Goal: Task Accomplishment & Management: Manage account settings

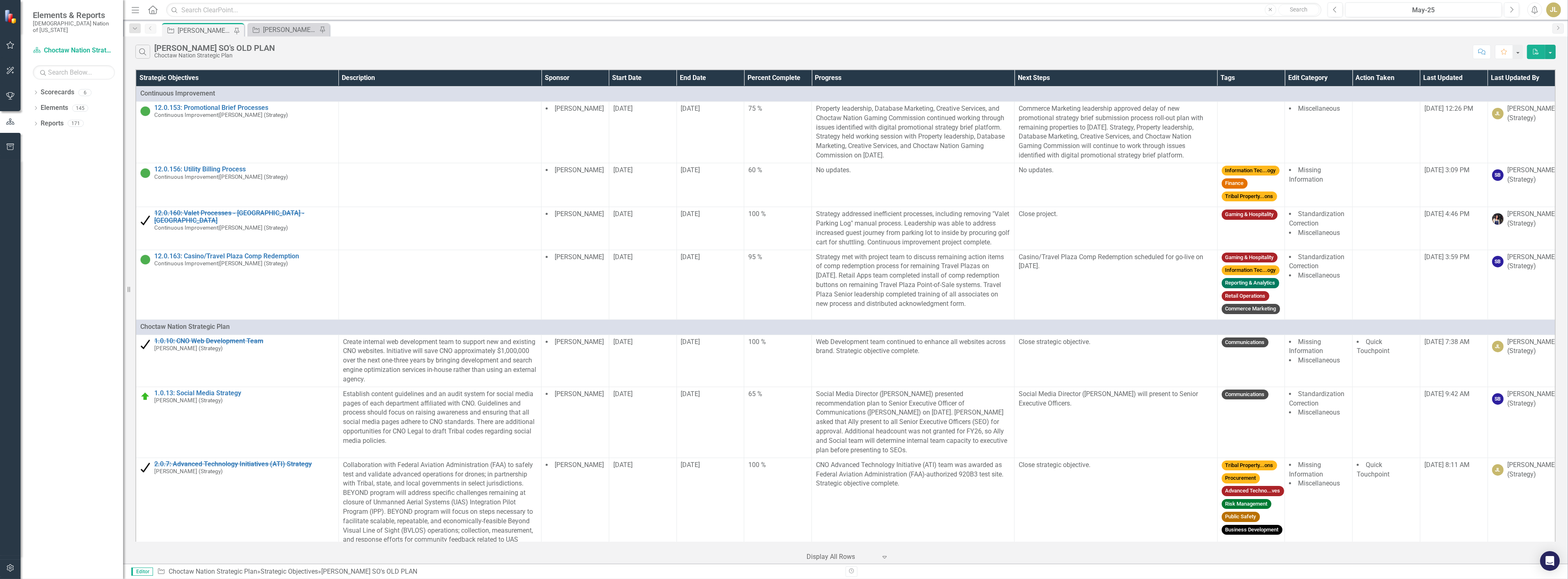
click at [401, 58] on div "Search [PERSON_NAME] SO's OLD PLAN Choctaw Nation Strategic Plan" at bounding box center [802, 51] width 1333 height 14
drag, startPoint x: 310, startPoint y: 29, endPoint x: 1454, endPoint y: 12, distance: 1144.1
click at [310, 29] on div "[PERSON_NAME] SOs" at bounding box center [290, 29] width 54 height 10
click at [1454, 12] on div "May-25" at bounding box center [1424, 10] width 151 height 10
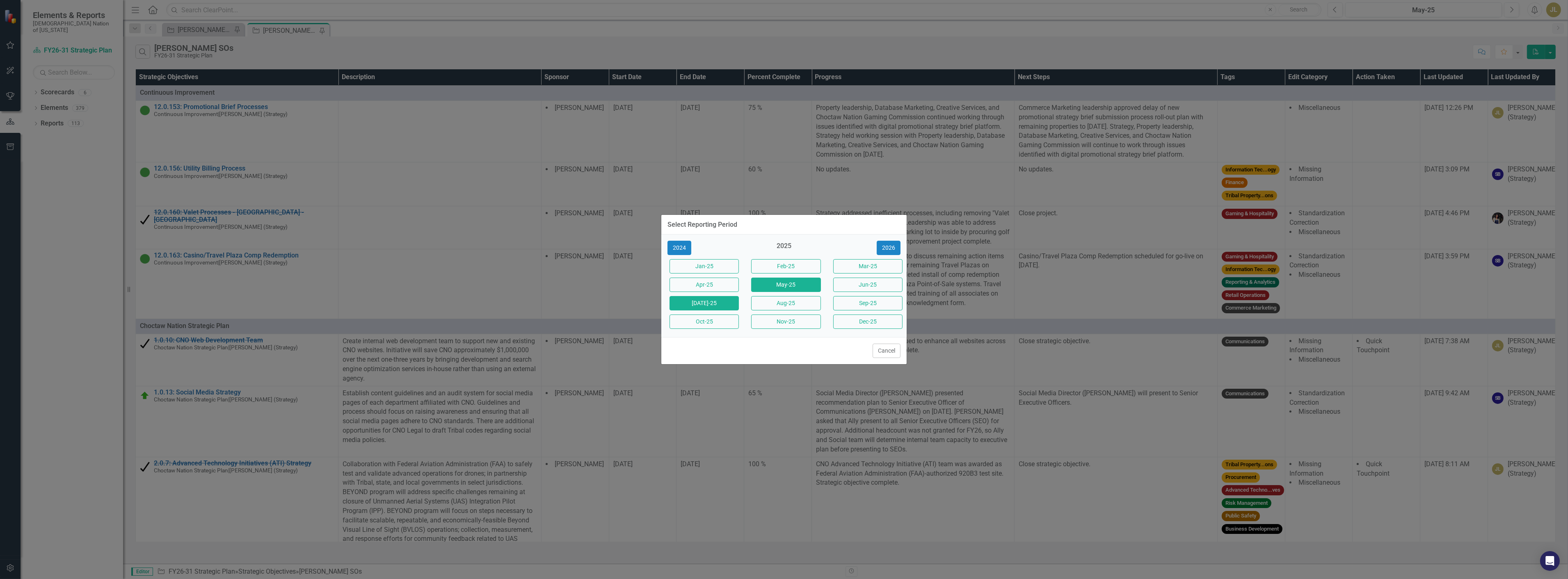
click at [695, 297] on button "[DATE]-25" at bounding box center [704, 303] width 69 height 15
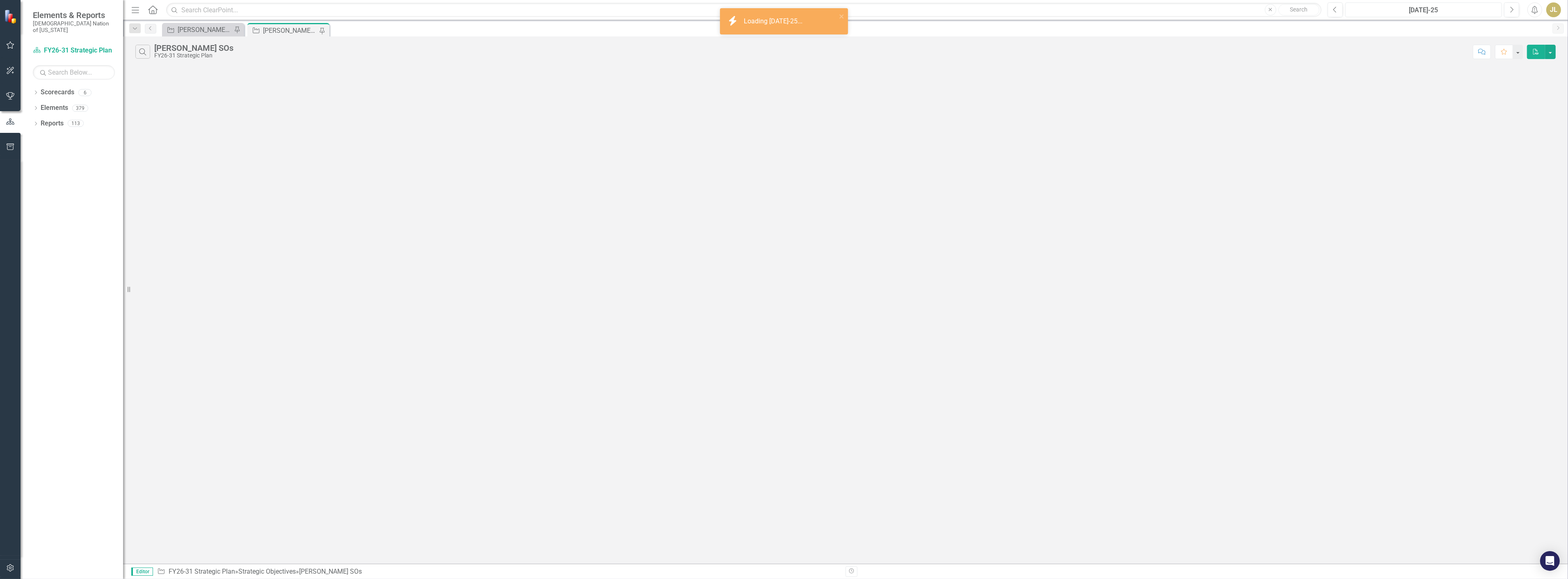
click at [1412, 10] on div "[DATE]-25" at bounding box center [1424, 10] width 151 height 10
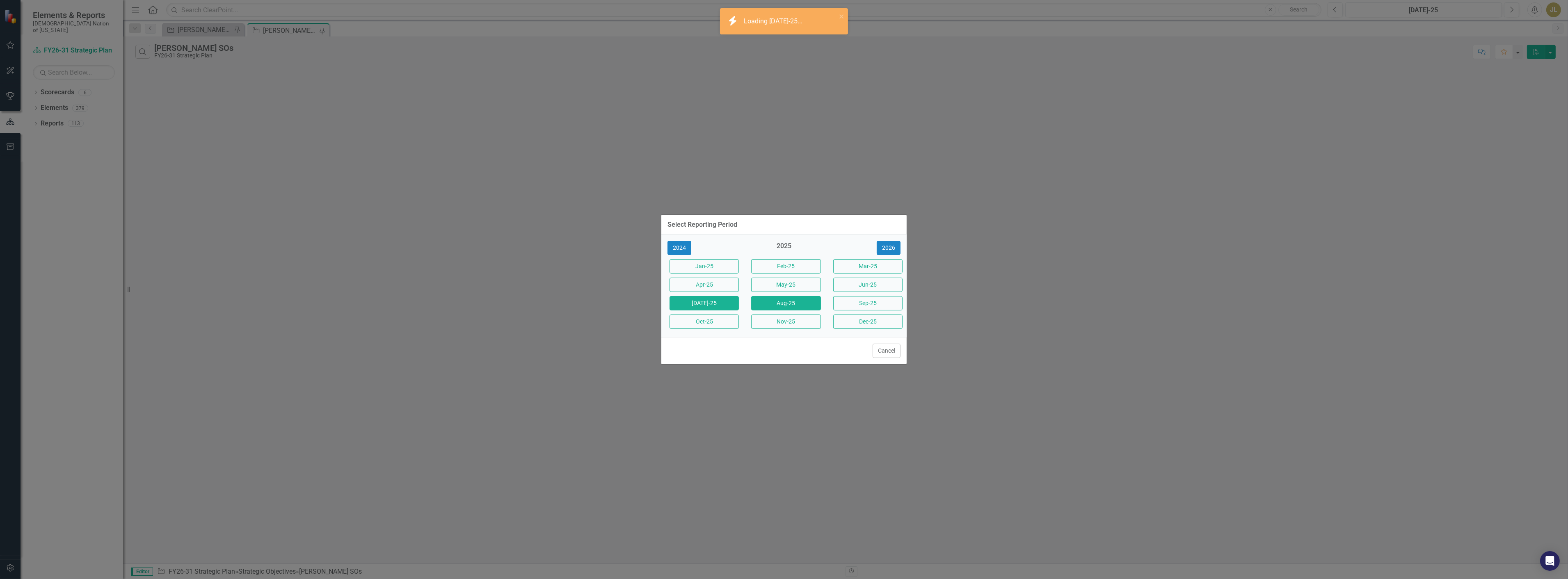
click at [787, 302] on button "Aug-25" at bounding box center [786, 303] width 69 height 15
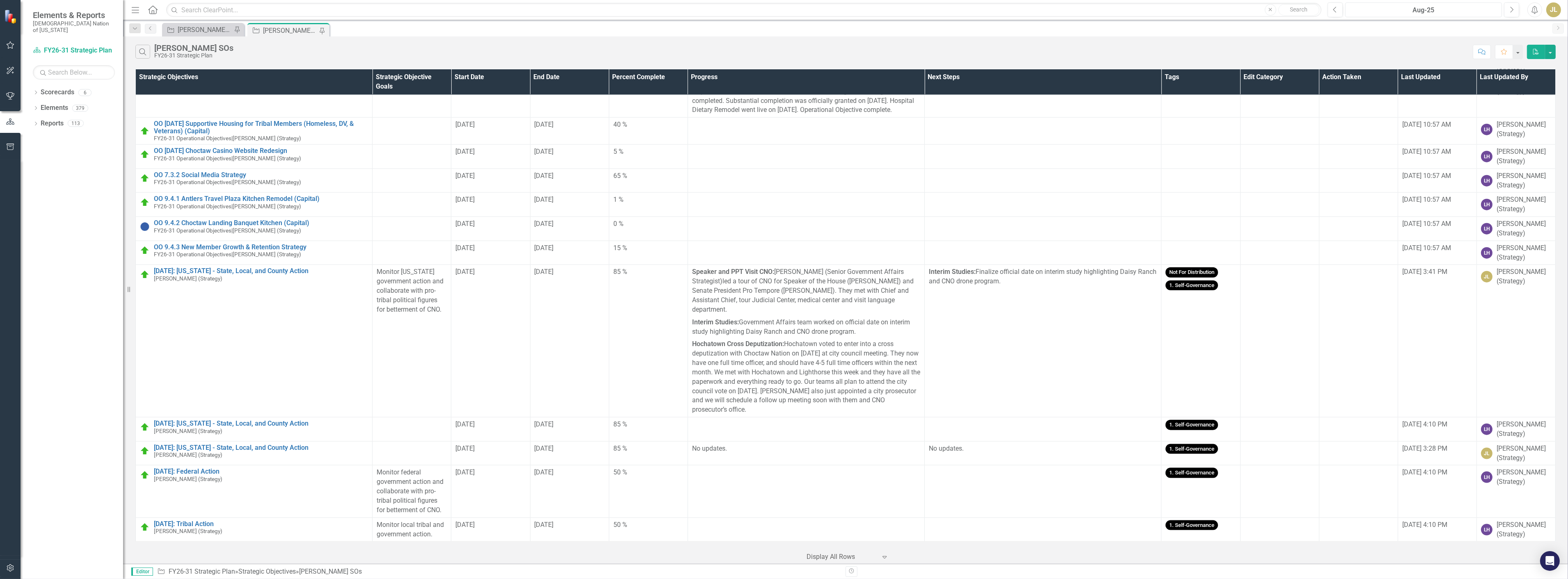
scroll to position [2589, 0]
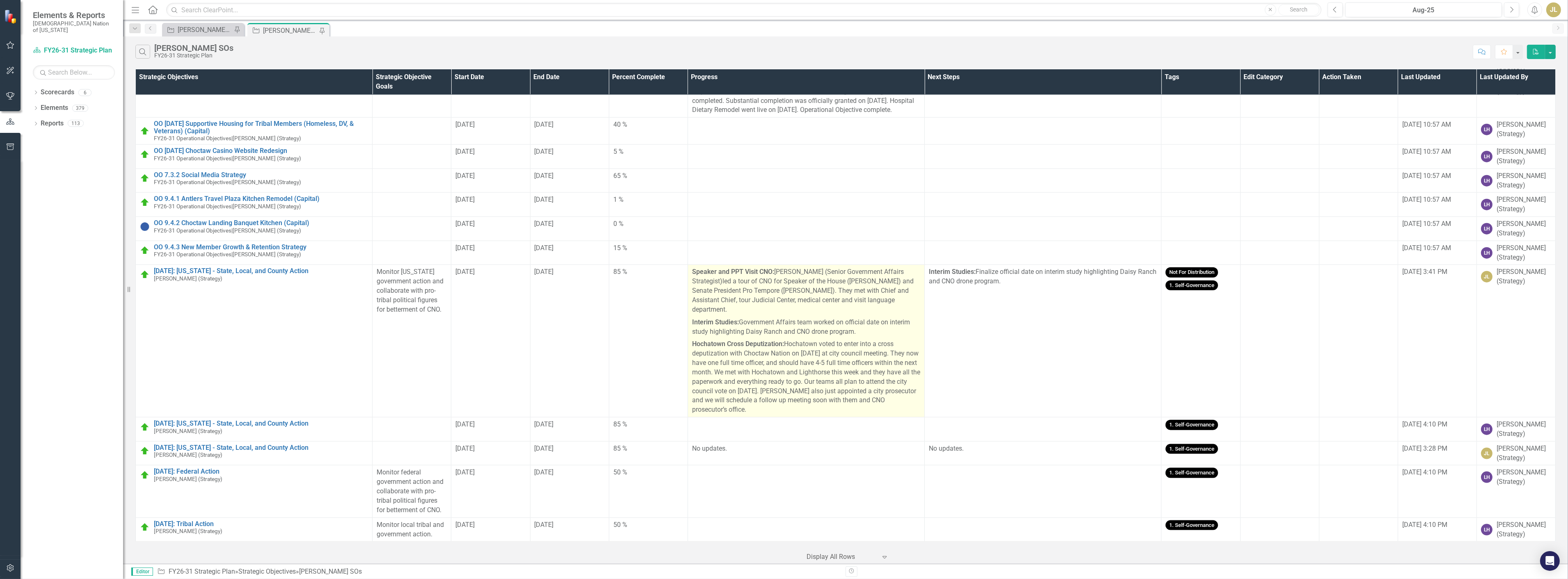
click at [746, 375] on p "Hochatown Cross Deputization: Hochatown voted to enter into a cross deputizatio…" at bounding box center [806, 376] width 228 height 77
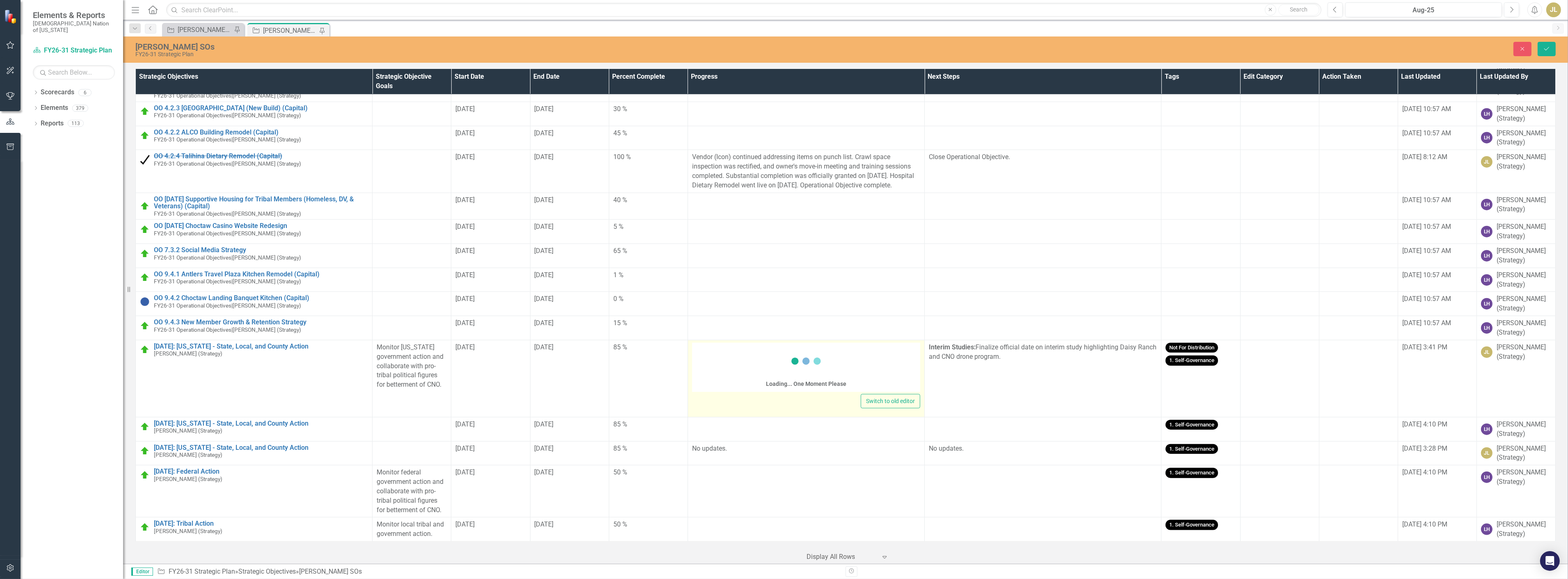
scroll to position [2514, 0]
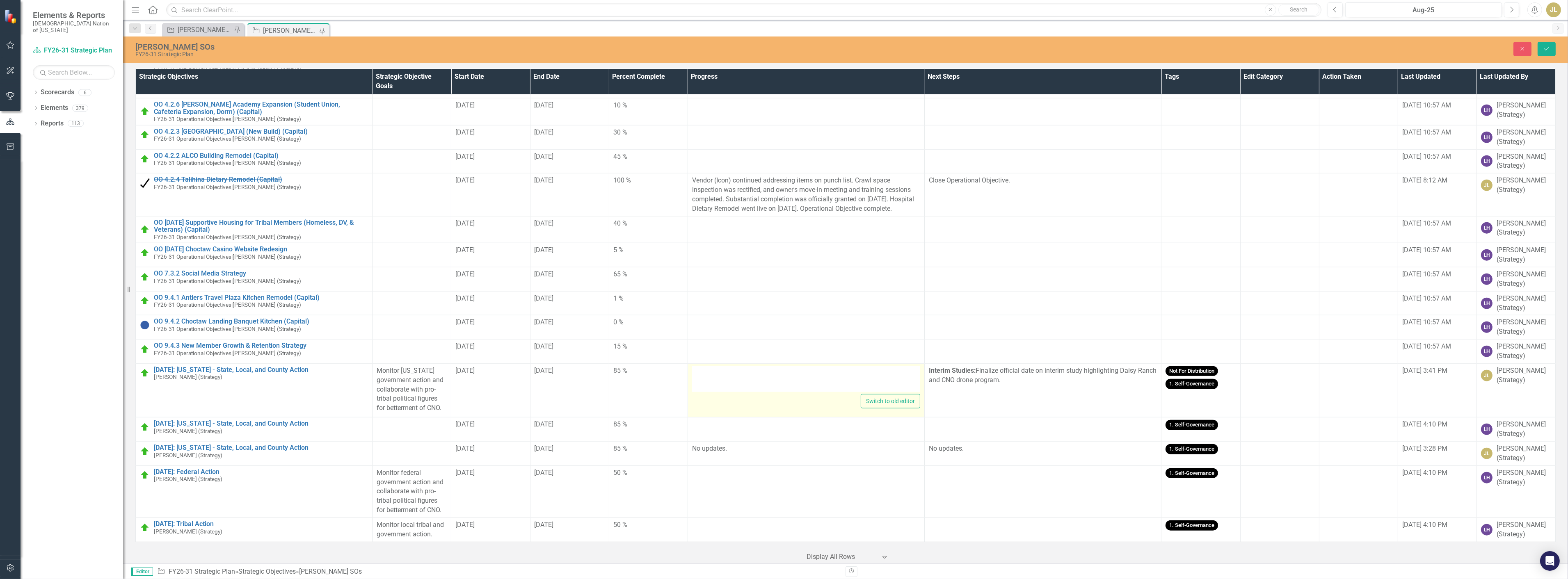
type textarea "<p><strong>Speaker and PPT Visit CNO:&nbsp;</strong>[PERSON_NAME] (Senior Gover…"
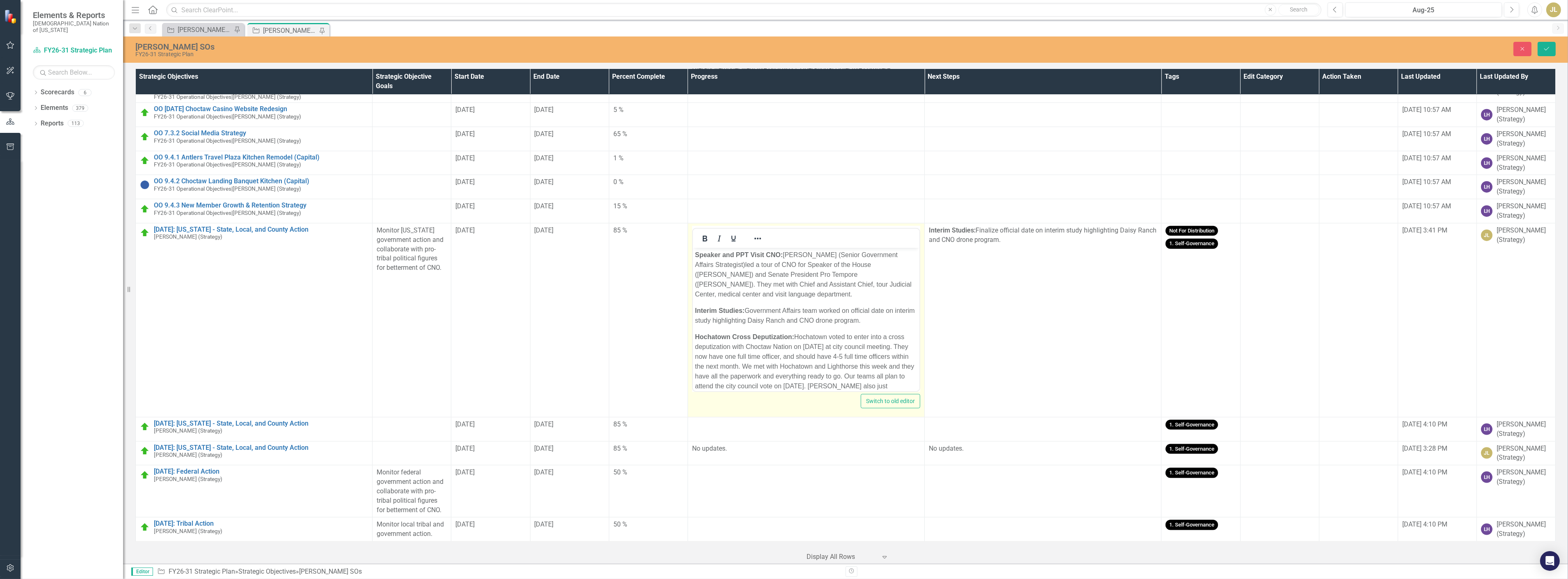
scroll to position [0, 0]
click at [846, 336] on p "Hochatown Cross Deputization: Hochatown voted to enter into a cross deputizatio…" at bounding box center [805, 370] width 222 height 78
click at [810, 339] on p "Hochatown Cross Deputization: Hochatown voted unanimously to enter into a cross…" at bounding box center [805, 344] width 222 height 78
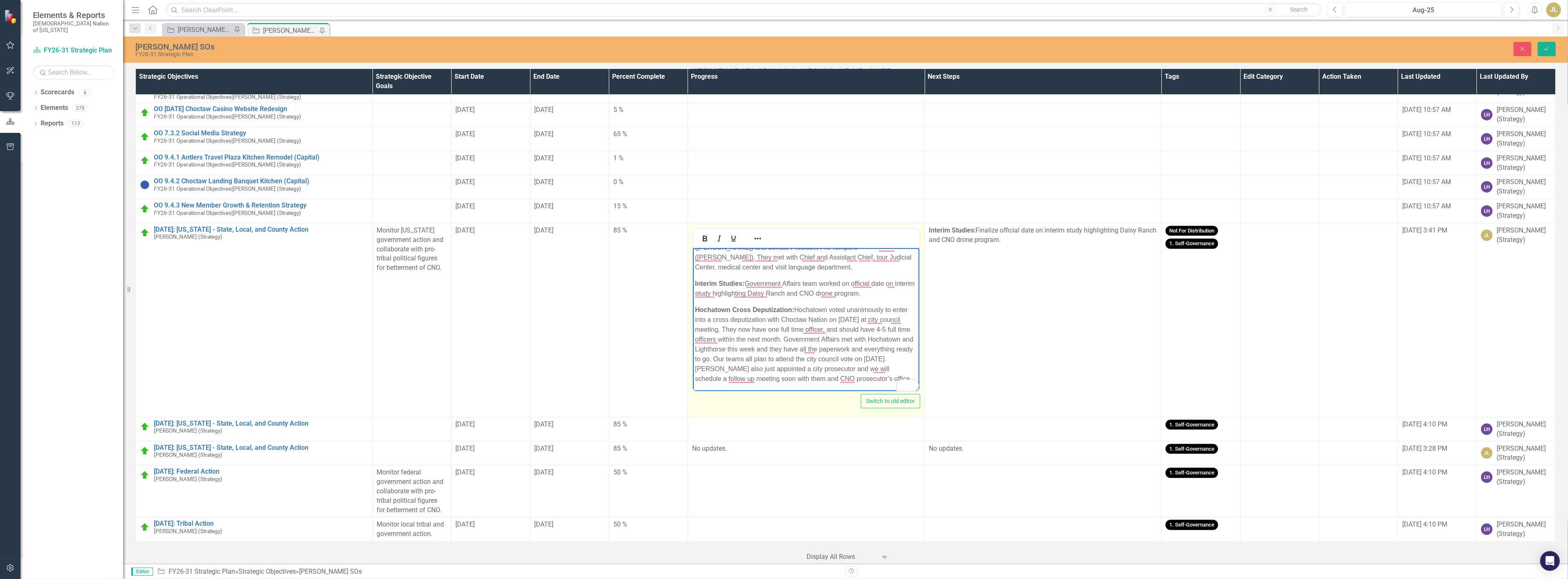
click at [778, 348] on p "Hochatown Cross Deputization: Hochatown voted unanimously to enter into a cross…" at bounding box center [805, 344] width 222 height 78
drag, startPoint x: 803, startPoint y: 348, endPoint x: 772, endPoint y: 348, distance: 31.0
click at [772, 348] on p "Hochatown Cross Deputization: Hochatown voted unanimously to enter into a cross…" at bounding box center [805, 344] width 222 height 78
drag, startPoint x: 793, startPoint y: 358, endPoint x: 763, endPoint y: 358, distance: 30.0
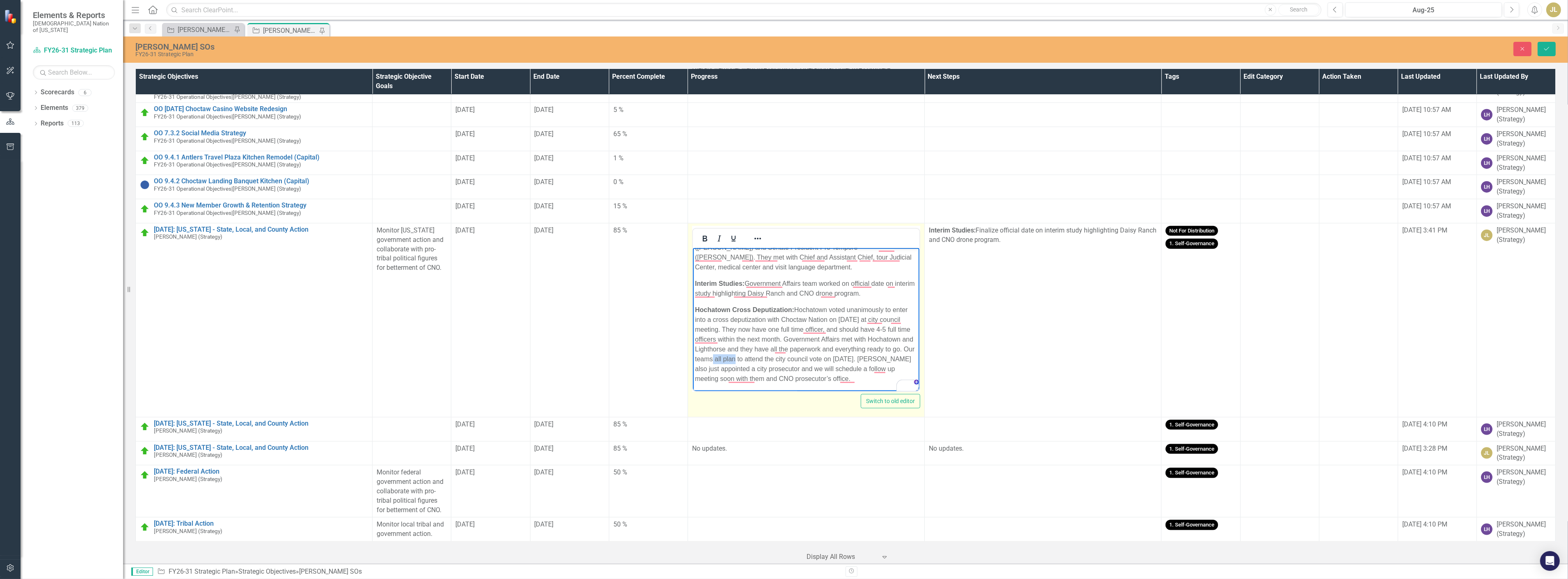
click at [763, 358] on p "Hochatown Cross Deputization: Hochatown voted unanimously to enter into a cross…" at bounding box center [805, 344] width 222 height 78
click at [767, 358] on p "Hochatown Cross Deputization: Hochatown voted unanimously to enter into a cross…" at bounding box center [805, 344] width 222 height 78
click at [894, 357] on p "Hochatown Cross Deputization: Hochatown voted unanimously to enter into a cross…" at bounding box center [805, 344] width 222 height 78
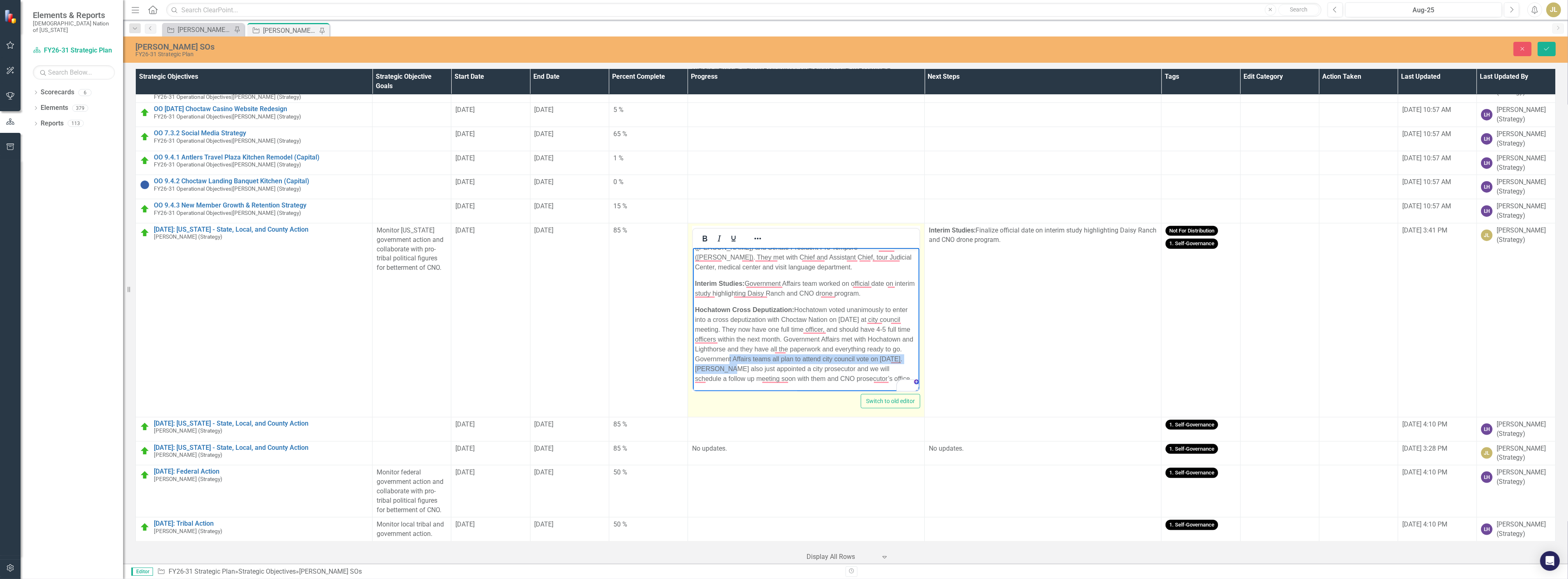
drag, startPoint x: 767, startPoint y: 369, endPoint x: 763, endPoint y: 360, distance: 9.8
click at [763, 360] on p "Hochatown Cross Deputization: Hochatown voted unanimously to enter into a cross…" at bounding box center [805, 344] width 222 height 78
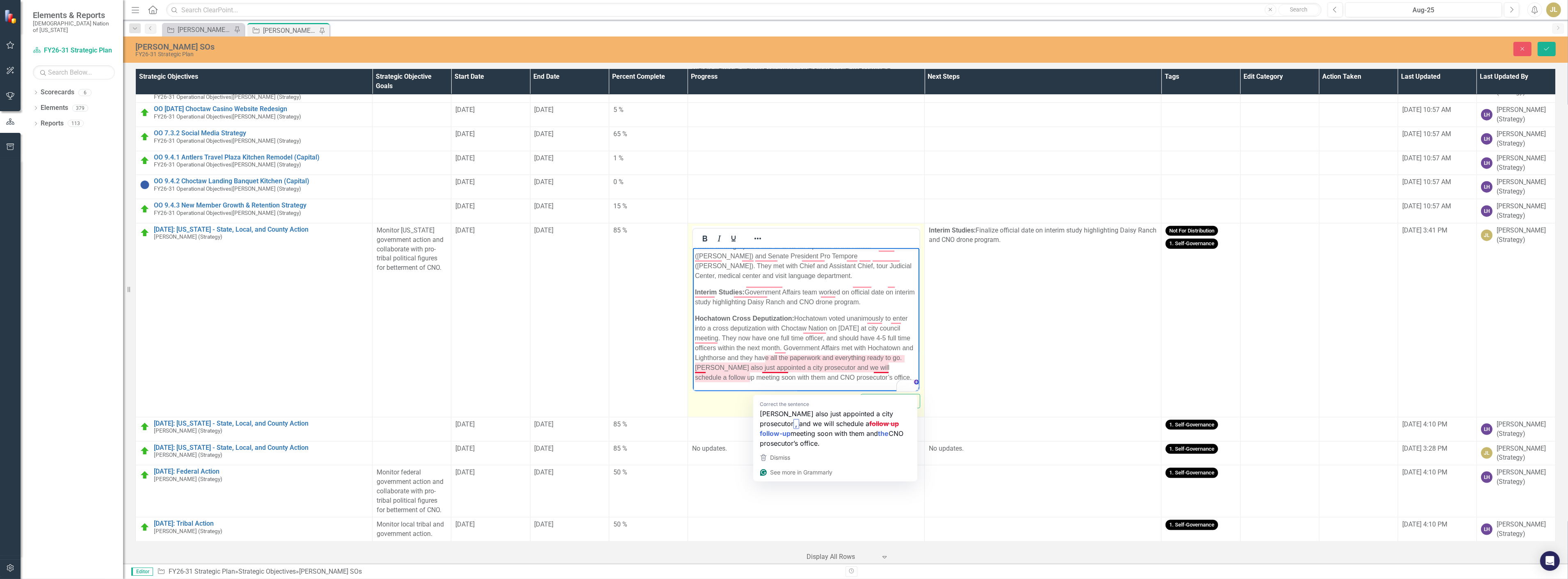
drag, startPoint x: 765, startPoint y: 380, endPoint x: 765, endPoint y: 361, distance: 19.0
click at [765, 361] on p "Hochatown Cross Deputization: Hochatown voted unanimously to enter into a cross…" at bounding box center [805, 347] width 222 height 69
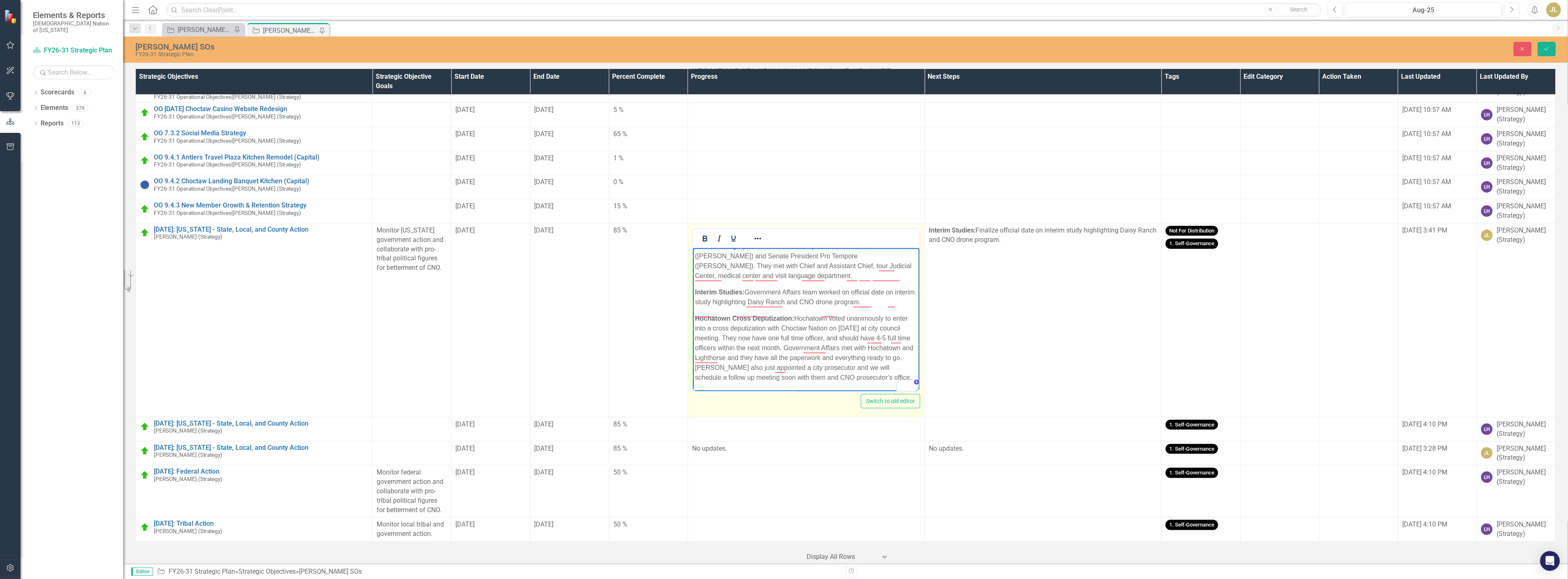
scroll to position [7, 0]
drag, startPoint x: 800, startPoint y: 378, endPoint x: 808, endPoint y: 356, distance: 23.4
click at [808, 356] on p "Hochatown Cross Deputization: Hochatown voted unanimously to enter into a cross…" at bounding box center [805, 356] width 222 height 49
click at [747, 356] on p "Hochatown Cross Deputization: Hochatown voted unanimously to enter into a cross…" at bounding box center [805, 351] width 222 height 40
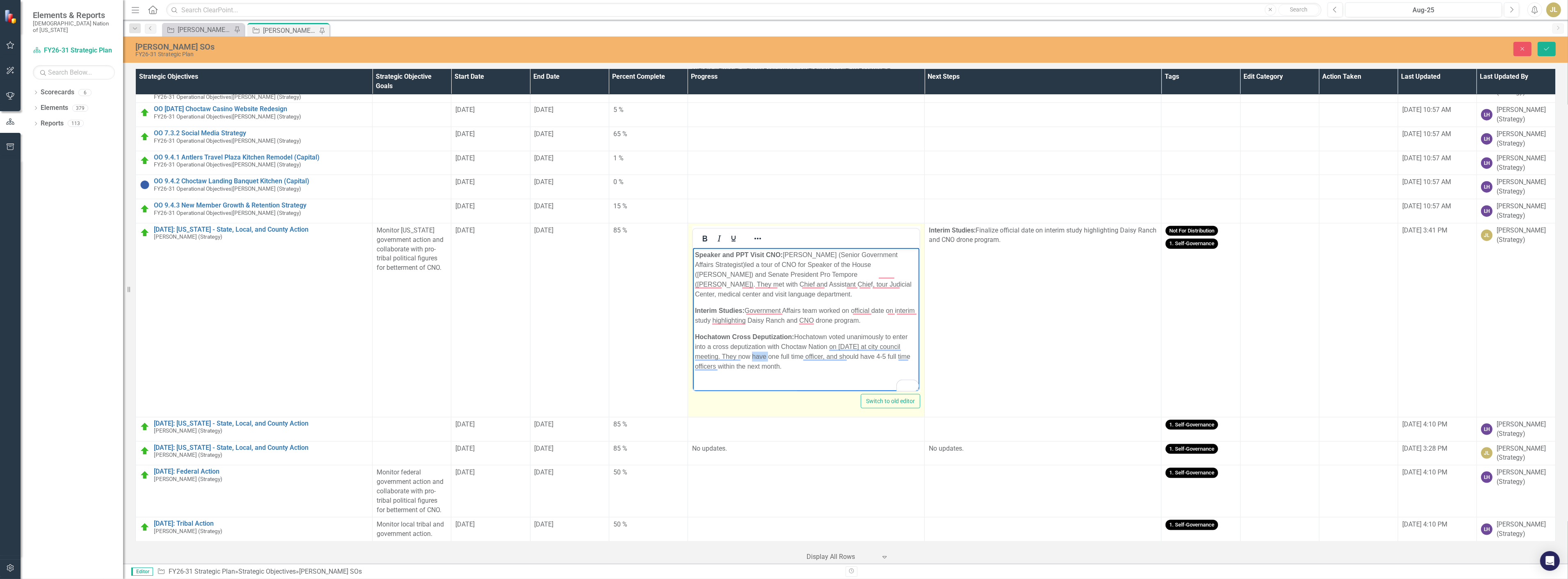
click at [747, 356] on p "Hochatown Cross Deputization: Hochatown voted unanimously to enter into a cross…" at bounding box center [805, 351] width 222 height 40
click at [803, 354] on p "Hochatown Cross Deputization: Hochatown voted unanimously to enter into a cross…" at bounding box center [805, 351] width 222 height 40
click at [775, 364] on p "Hochatown Cross Deputization: Hochatown voted unanimously to enter into a cross…" at bounding box center [805, 351] width 222 height 40
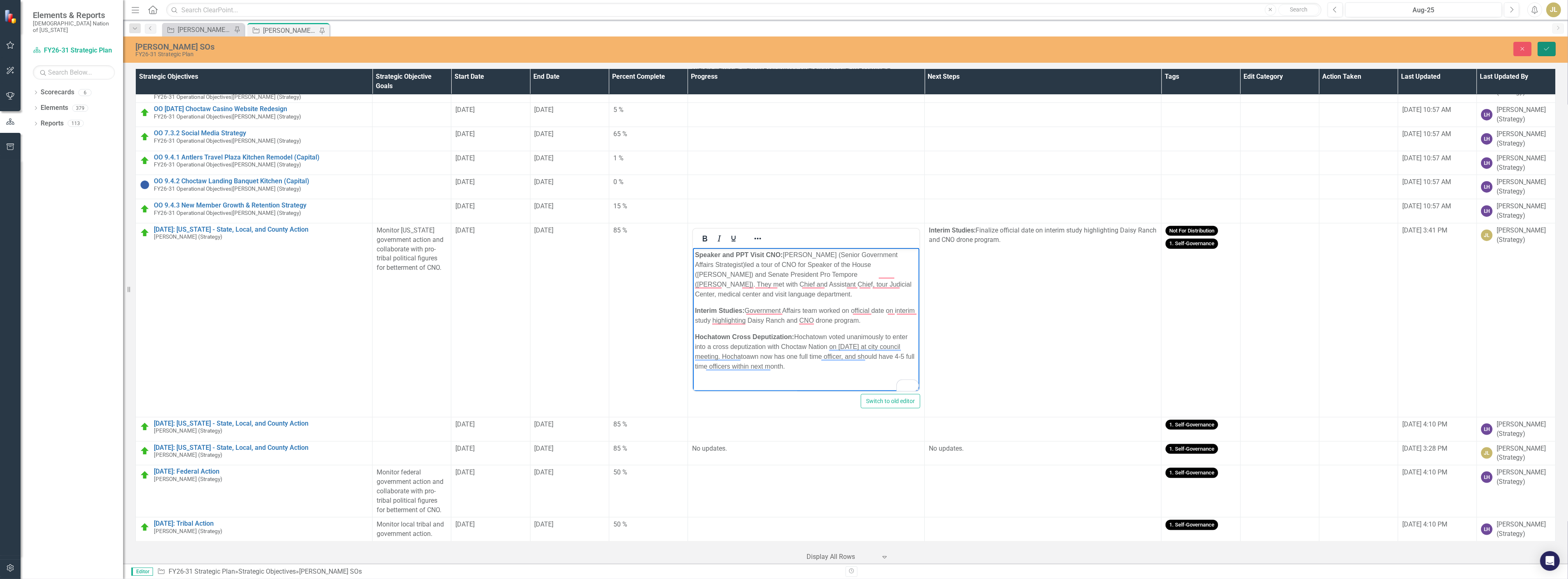
click at [1549, 54] on button "Save" at bounding box center [1547, 49] width 18 height 15
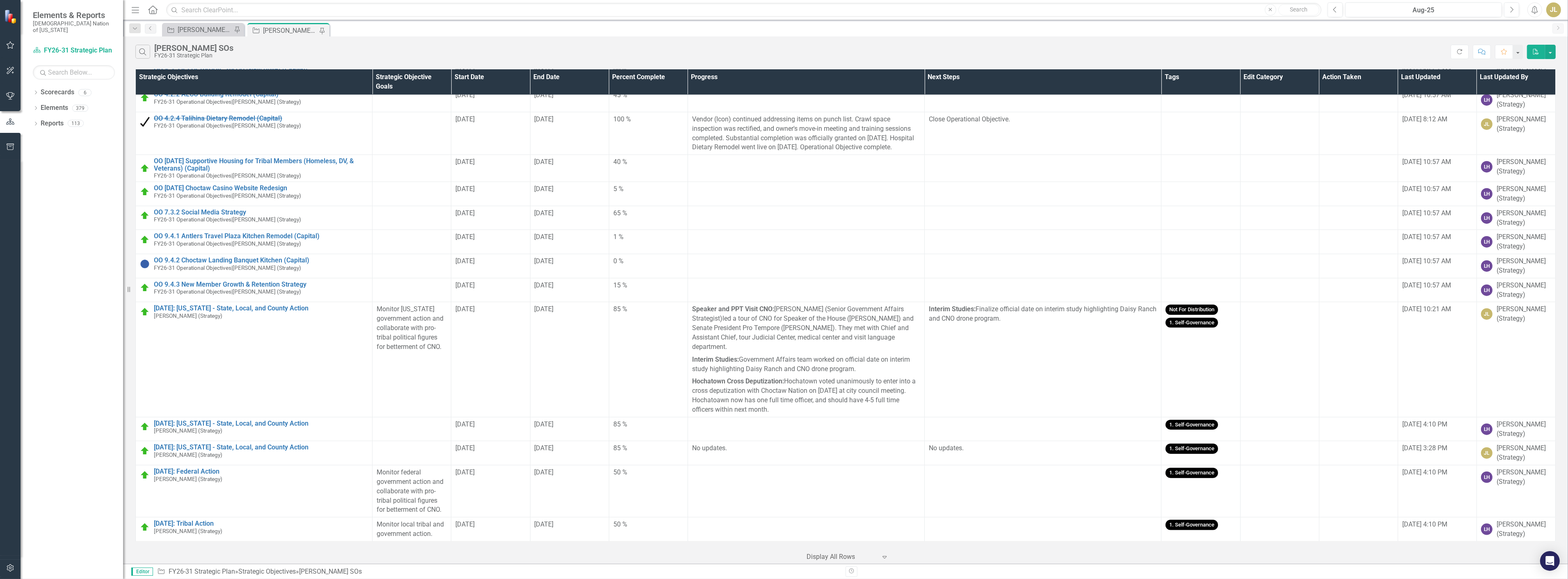
scroll to position [2552, 0]
click at [243, 443] on link "[DATE]: [US_STATE] - State, Local, and County Action" at bounding box center [261, 447] width 214 height 7
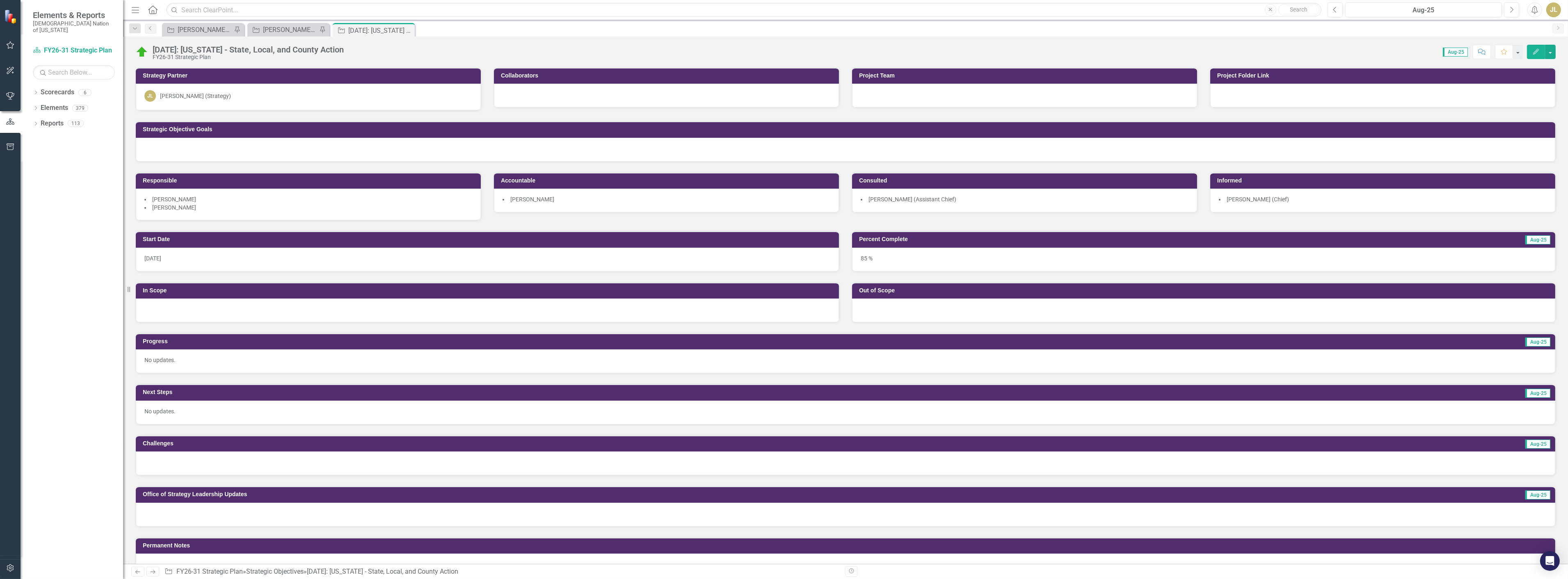
scroll to position [91, 0]
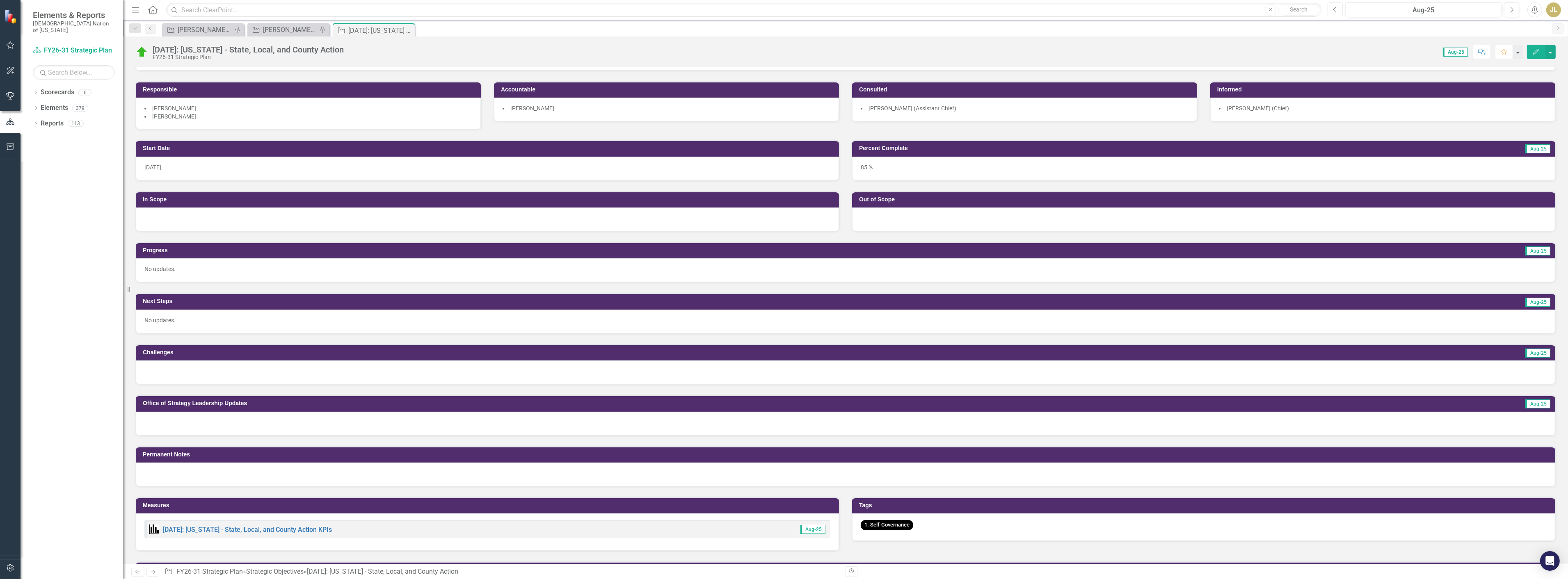
click at [1337, 12] on button "Previous" at bounding box center [1335, 10] width 15 height 15
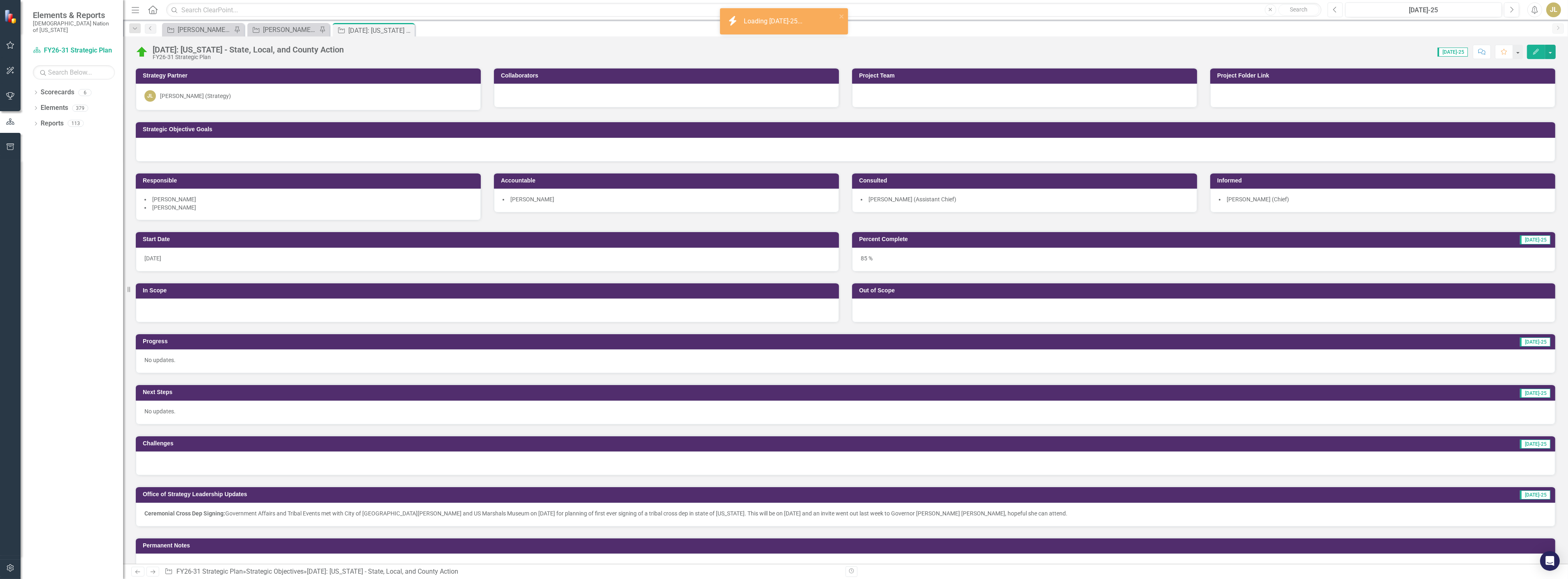
scroll to position [91, 0]
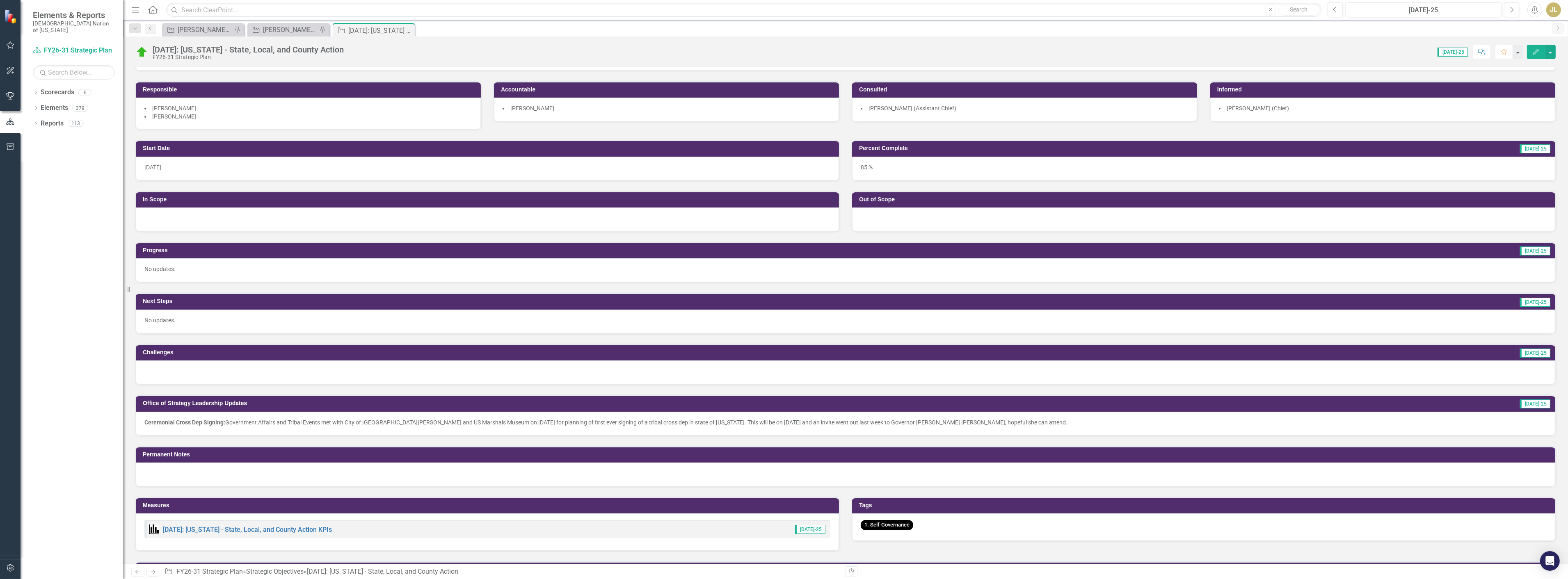
click at [687, 421] on p "Ceremonial Cross Dep Signing: Government Affairs and Tribal Events met with Cit…" at bounding box center [845, 421] width 1402 height 8
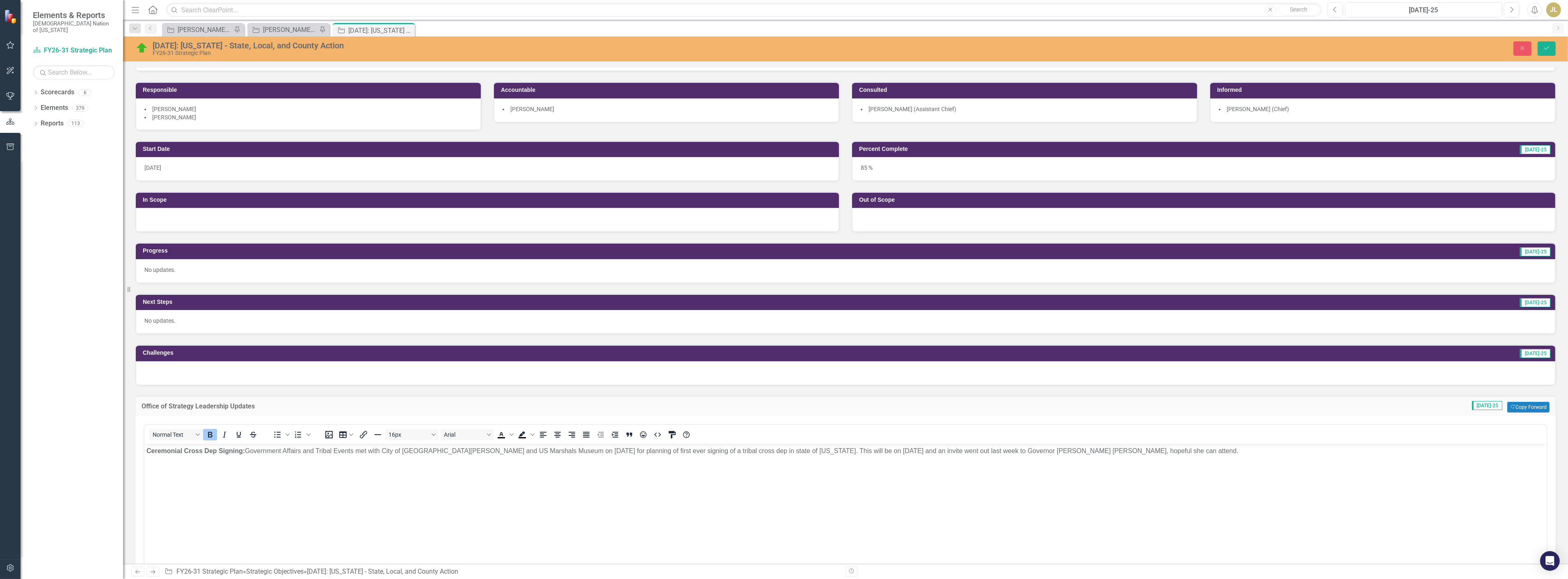
scroll to position [0, 0]
click at [1544, 49] on icon "Save" at bounding box center [1547, 47] width 7 height 5
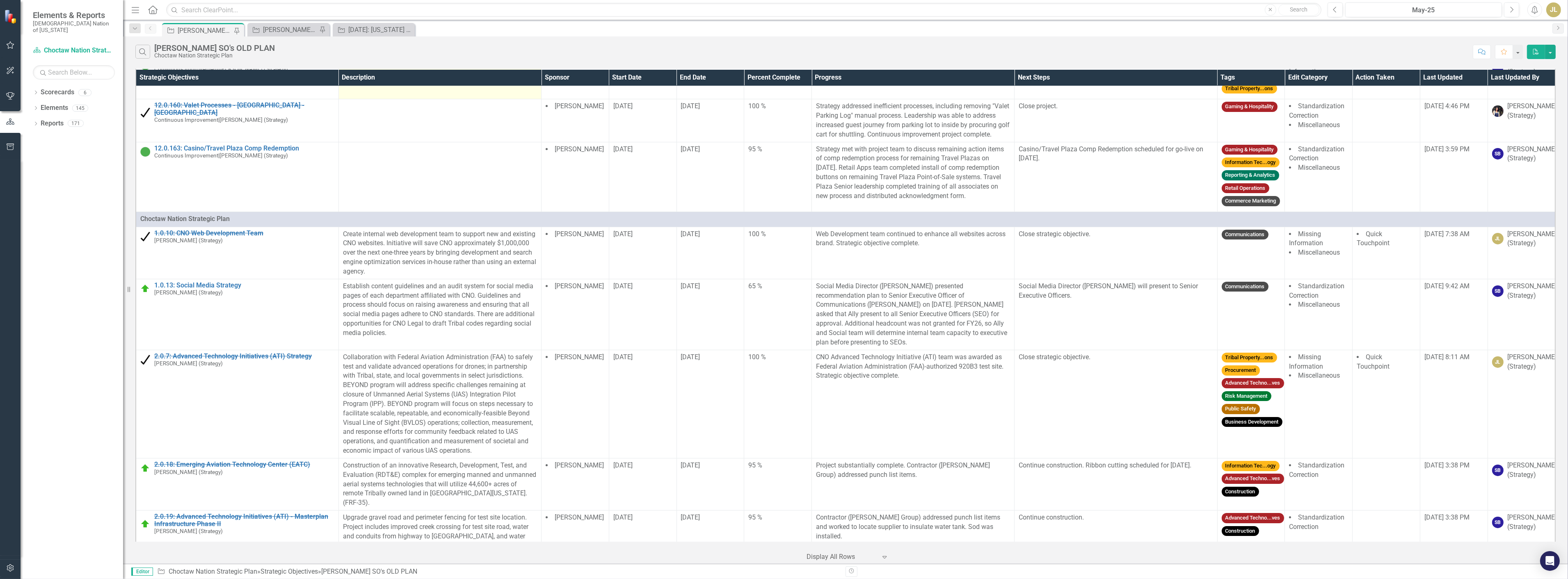
scroll to position [227, 0]
